Goal: Navigation & Orientation: Find specific page/section

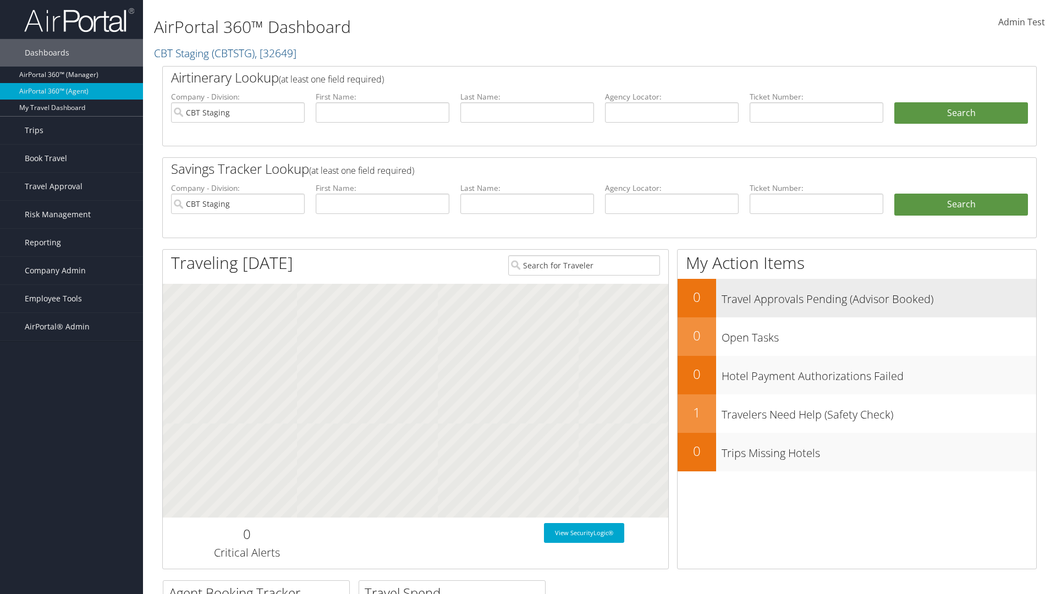
click at [857, 298] on h3 "Travel Approvals Pending (Advisor Booked)" at bounding box center [879, 296] width 315 height 21
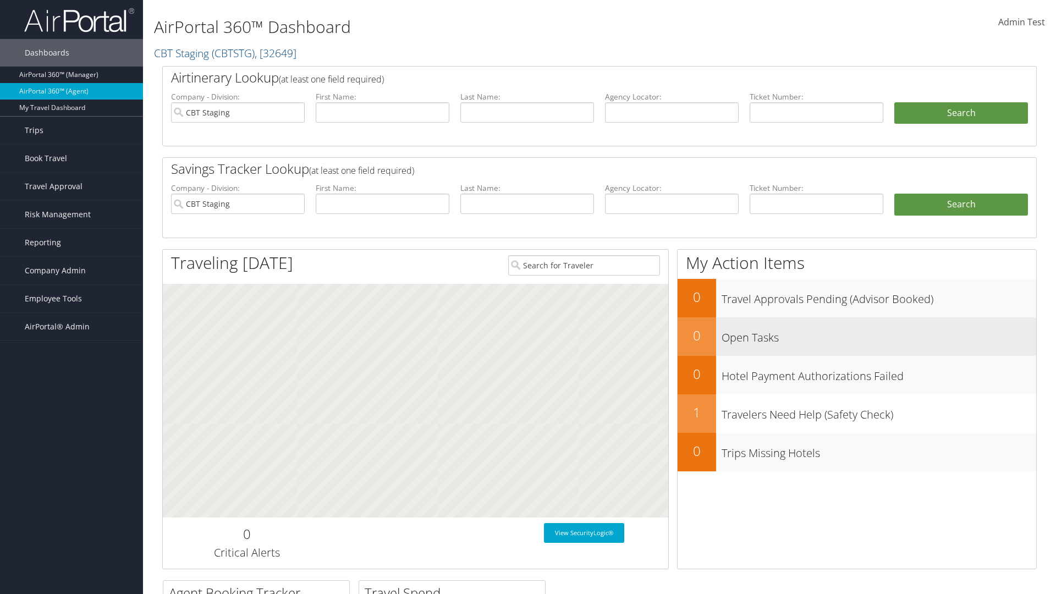
click at [857, 336] on h3 "Open Tasks" at bounding box center [879, 335] width 315 height 21
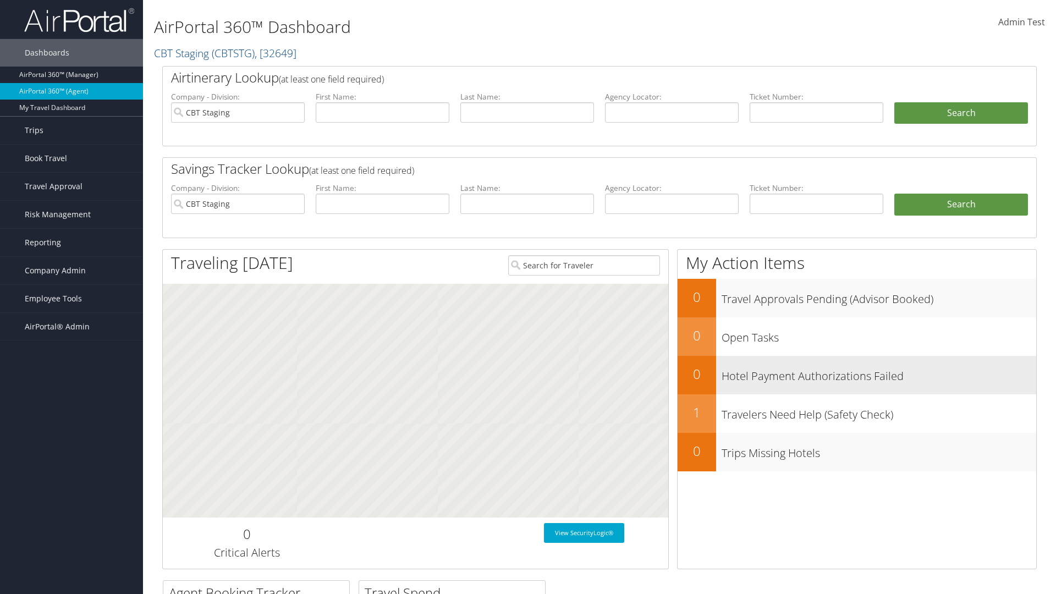
click at [857, 375] on h3 "Hotel Payment Authorizations Failed" at bounding box center [879, 373] width 315 height 21
